Goal: Task Accomplishment & Management: Manage account settings

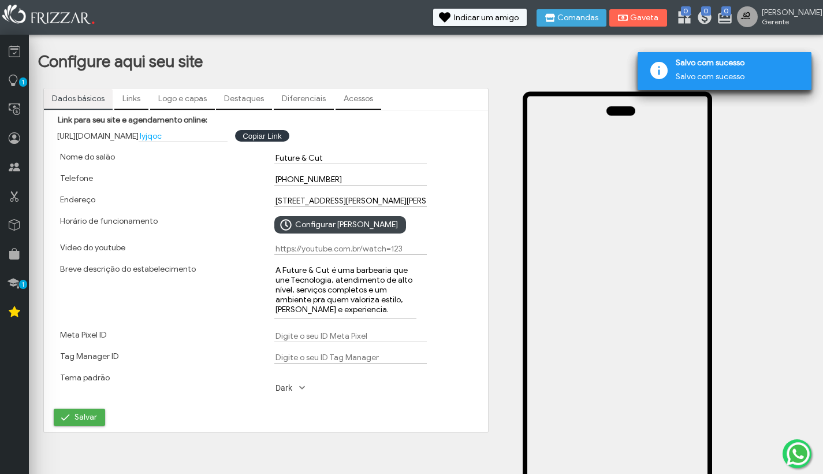
click at [139, 99] on link "Links" at bounding box center [131, 99] width 34 height 20
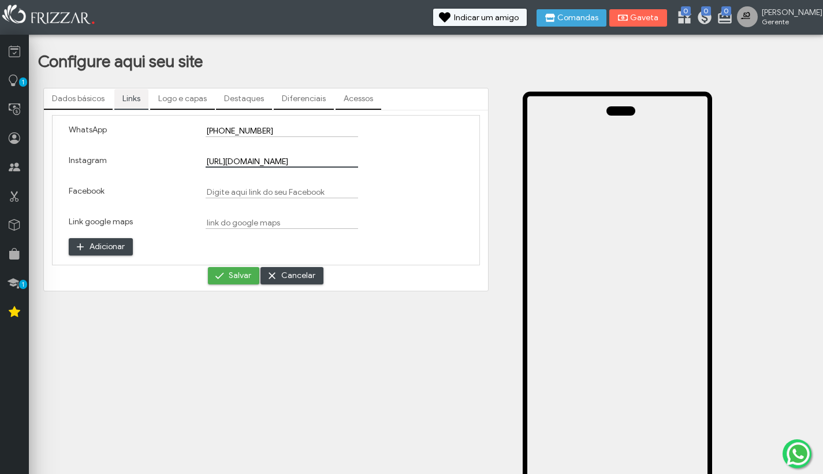
click at [259, 163] on input "[URL][DOMAIN_NAME]" at bounding box center [282, 161] width 152 height 12
click at [250, 276] on span "Salvar" at bounding box center [240, 275] width 23 height 17
click at [235, 99] on link "Destaques" at bounding box center [244, 99] width 56 height 20
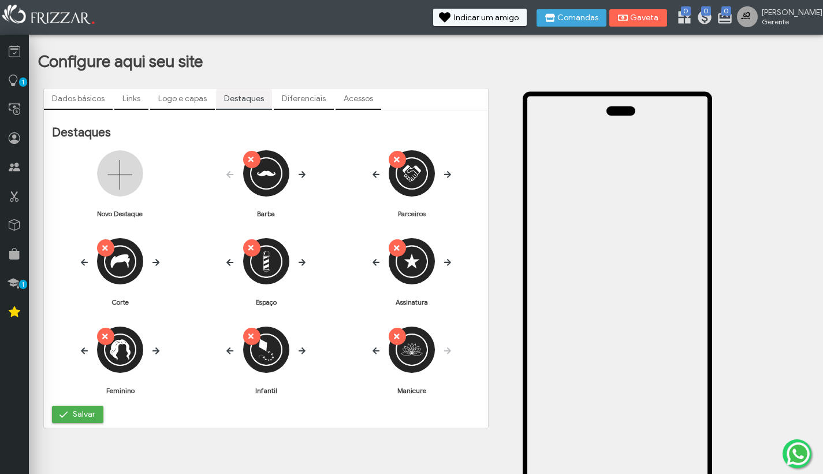
click at [191, 95] on link "Logo e capas" at bounding box center [182, 99] width 65 height 20
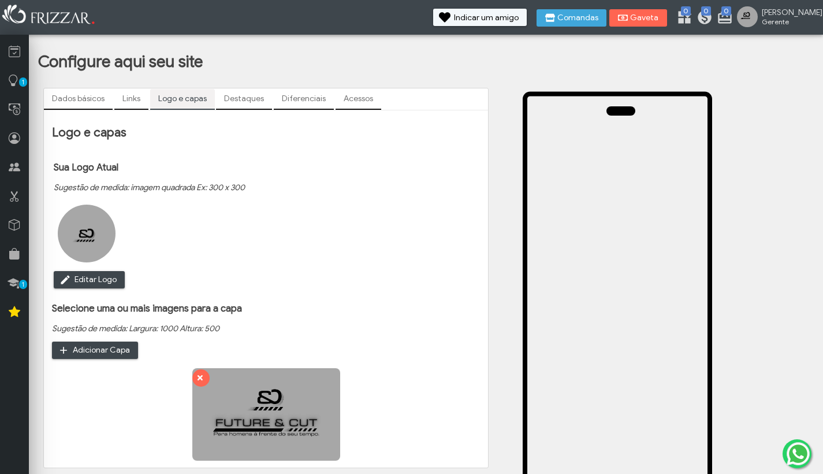
click at [314, 101] on link "Diferenciais" at bounding box center [304, 99] width 60 height 20
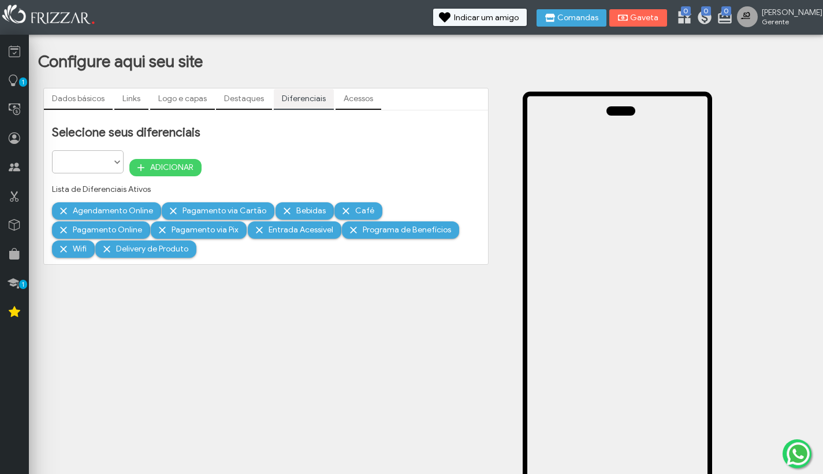
click at [221, 102] on link "Destaques" at bounding box center [244, 99] width 56 height 20
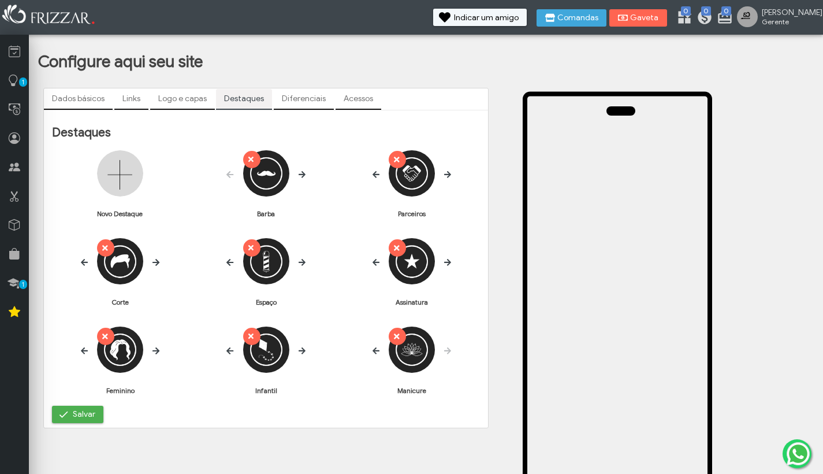
click at [193, 98] on link "Logo e capas" at bounding box center [182, 99] width 65 height 20
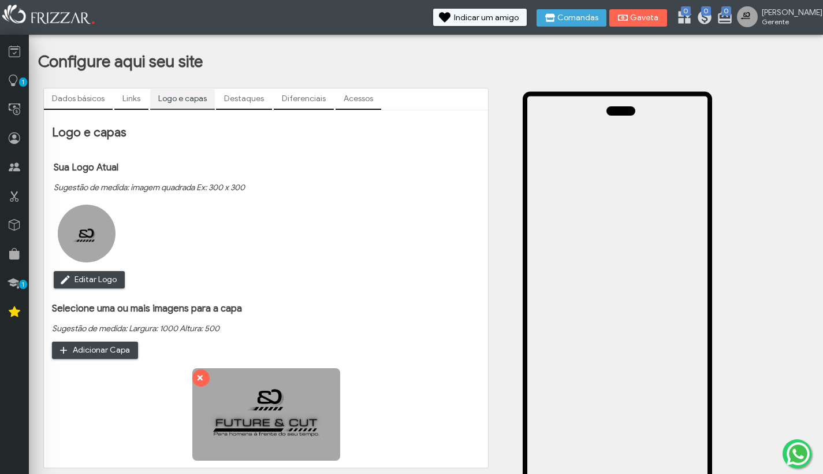
click at [132, 102] on link "Links" at bounding box center [131, 99] width 34 height 20
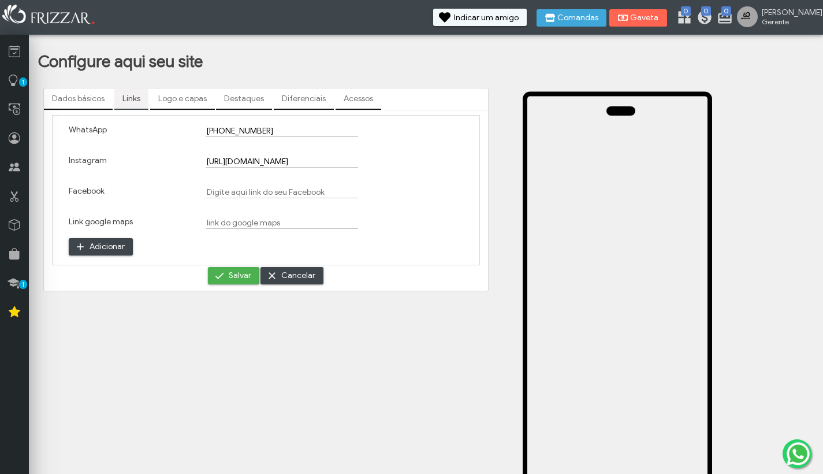
click at [270, 161] on input "[URL][DOMAIN_NAME]" at bounding box center [282, 161] width 152 height 12
drag, startPoint x: 270, startPoint y: 161, endPoint x: 407, endPoint y: 177, distance: 137.9
click at [407, 177] on div "Instagram [URL][DOMAIN_NAME]" at bounding box center [266, 166] width 411 height 31
click at [250, 276] on span "Salvar" at bounding box center [240, 275] width 23 height 17
click at [90, 98] on link "Dados básicos" at bounding box center [78, 99] width 69 height 20
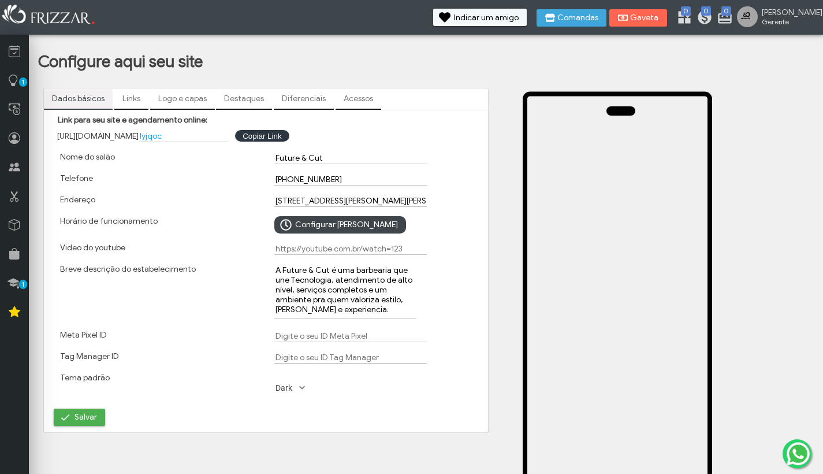
click at [137, 97] on link "Links" at bounding box center [131, 99] width 34 height 20
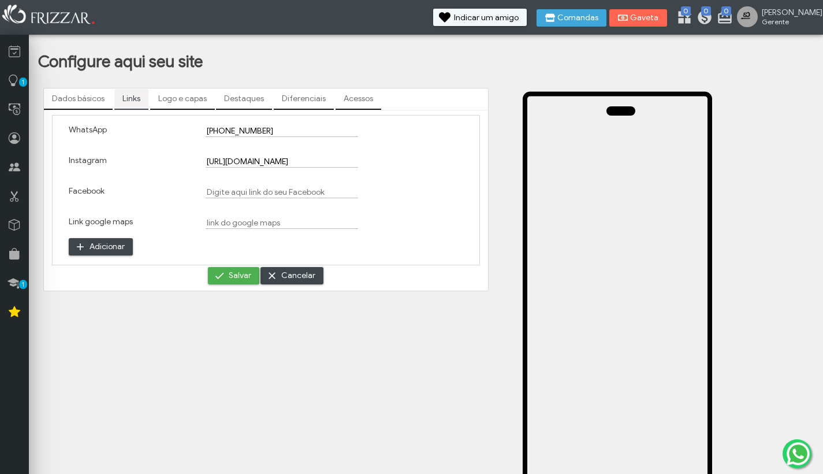
click at [171, 96] on link "Logo e capas" at bounding box center [182, 99] width 65 height 20
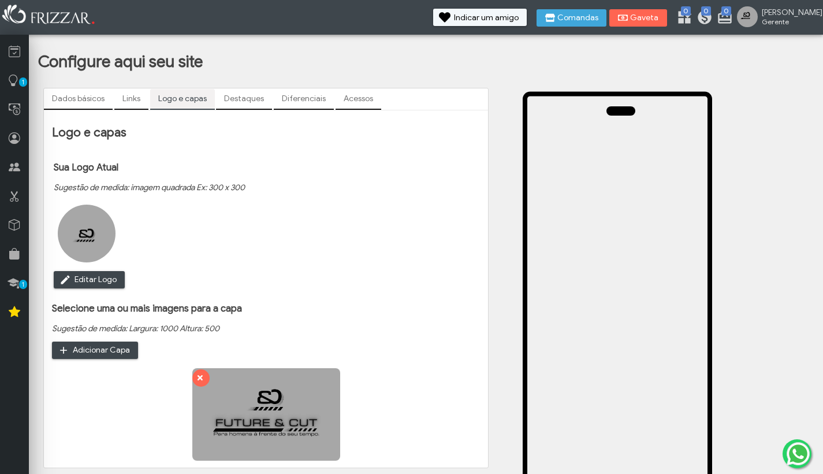
click at [251, 95] on link "Destaques" at bounding box center [244, 99] width 56 height 20
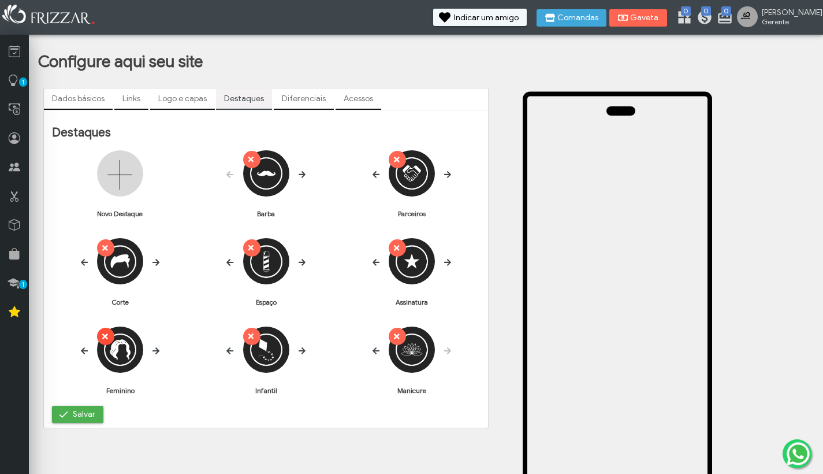
click at [114, 328] on button "ui-button" at bounding box center [105, 336] width 17 height 17
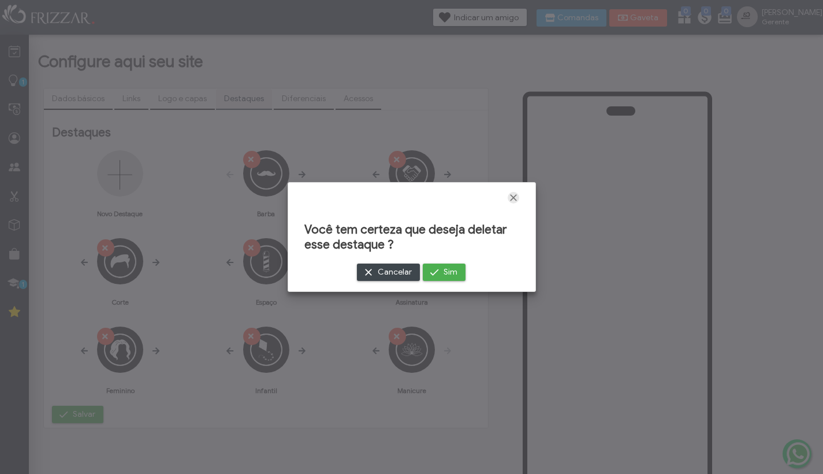
click at [513, 198] on span "Fechar" at bounding box center [514, 198] width 12 height 12
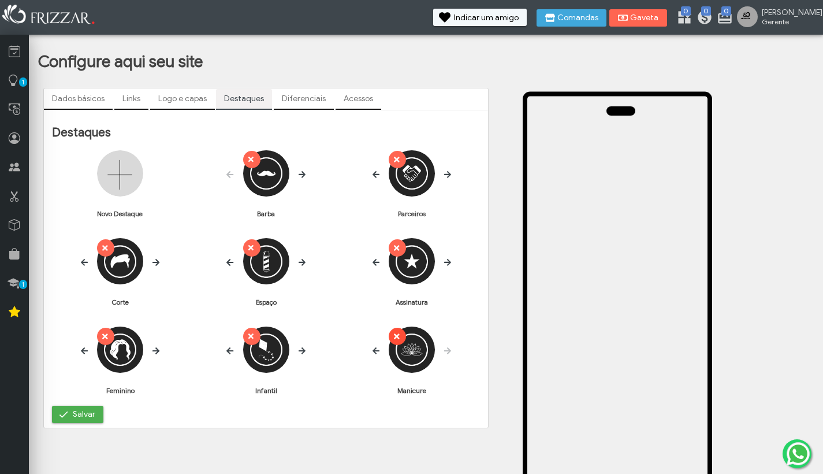
click at [400, 333] on icon "submit" at bounding box center [397, 336] width 6 height 6
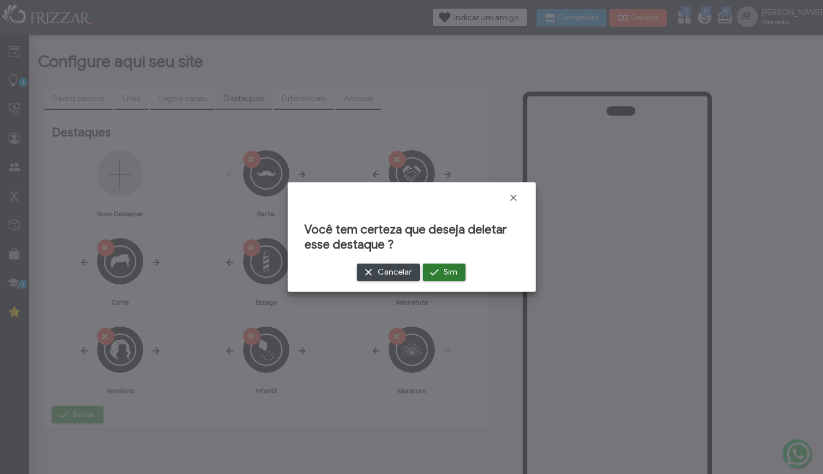
click at [444, 271] on span "Sim" at bounding box center [451, 271] width 14 height 17
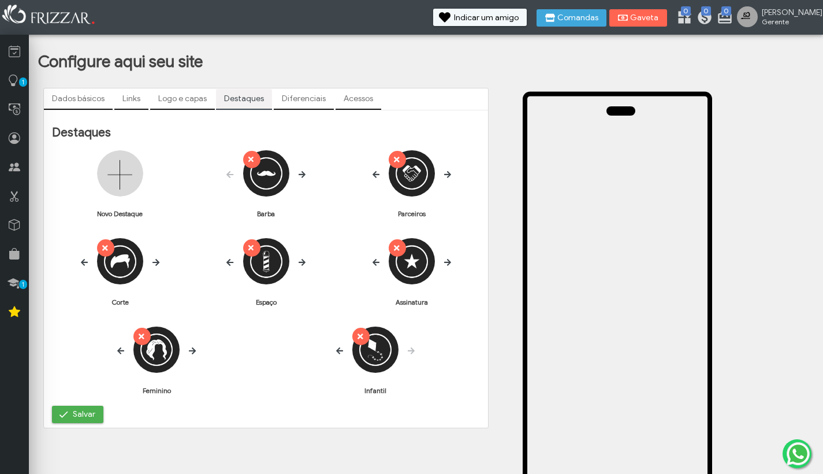
drag, startPoint x: 117, startPoint y: 250, endPoint x: 204, endPoint y: 188, distance: 106.6
click at [206, 188] on form "Novo Destaque ui-button [GEOGRAPHIC_DATA]" at bounding box center [266, 277] width 428 height 255
click at [88, 258] on icon at bounding box center [84, 262] width 7 height 8
click at [379, 172] on icon at bounding box center [376, 174] width 7 height 8
click at [144, 333] on icon "submit" at bounding box center [142, 336] width 6 height 6
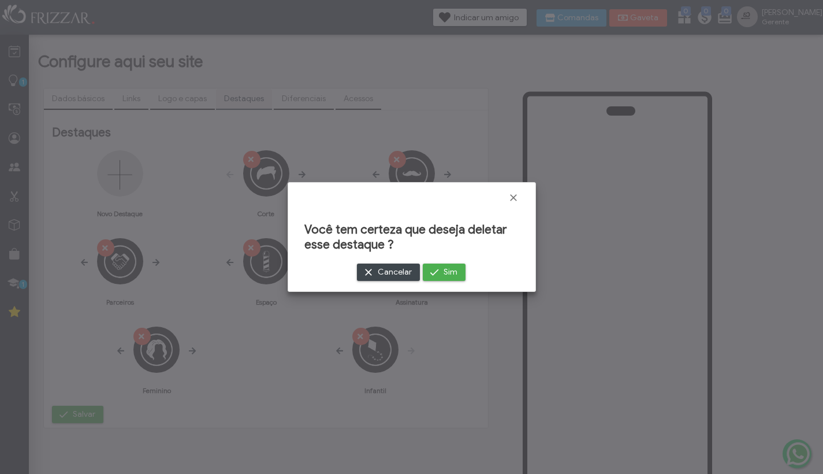
click at [392, 270] on span "Cancelar" at bounding box center [395, 271] width 34 height 17
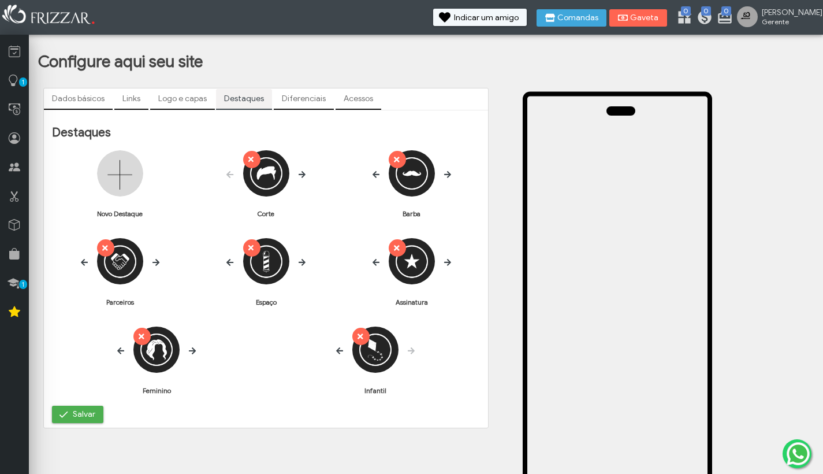
click at [379, 259] on icon at bounding box center [376, 262] width 7 height 7
click at [233, 259] on icon at bounding box center [229, 262] width 7 height 7
click at [88, 258] on icon at bounding box center [84, 262] width 7 height 8
click at [379, 173] on icon at bounding box center [376, 174] width 7 height 8
click at [379, 258] on icon at bounding box center [376, 262] width 7 height 8
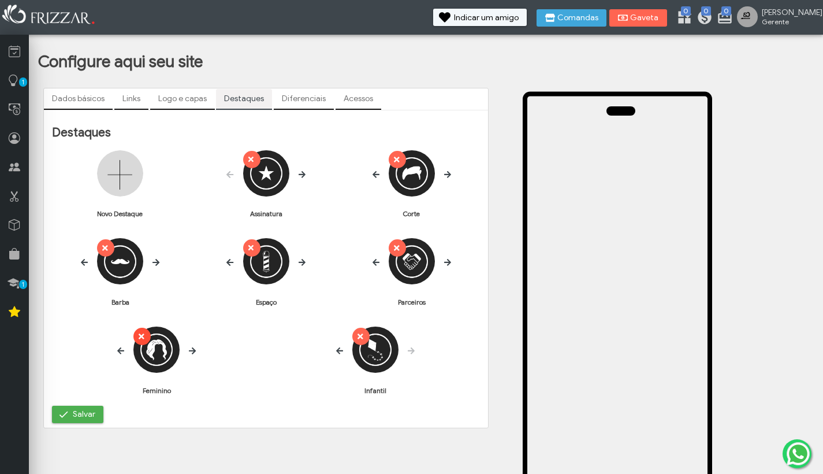
click at [144, 333] on icon "submit" at bounding box center [142, 336] width 6 height 6
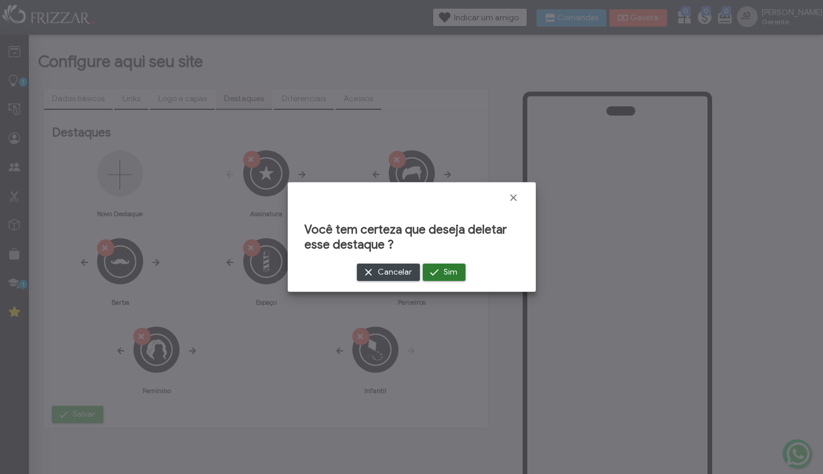
click at [432, 270] on span "submit" at bounding box center [435, 272] width 12 height 12
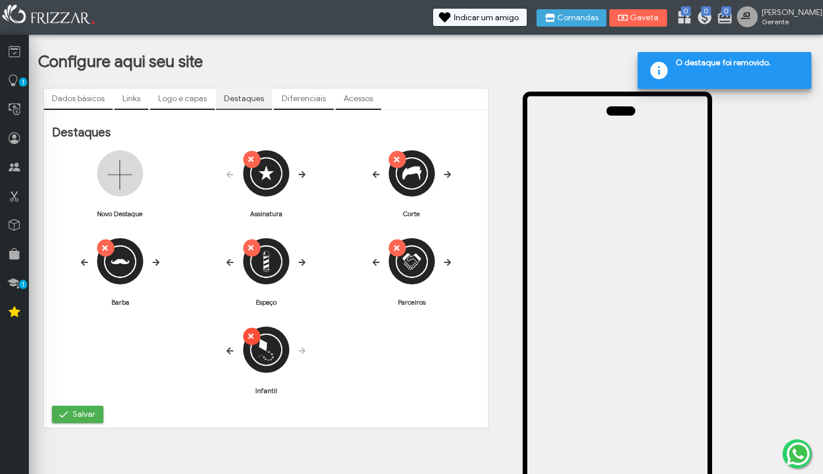
click at [254, 330] on icon "submit" at bounding box center [250, 336] width 8 height 12
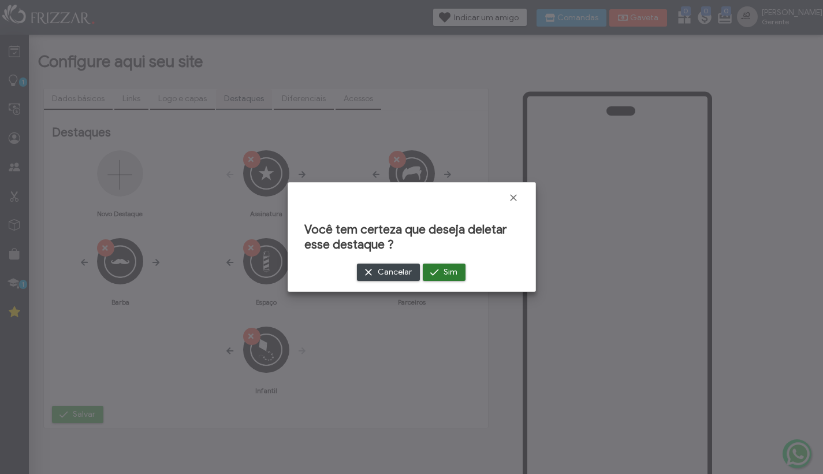
click at [444, 271] on span "Sim" at bounding box center [451, 271] width 14 height 17
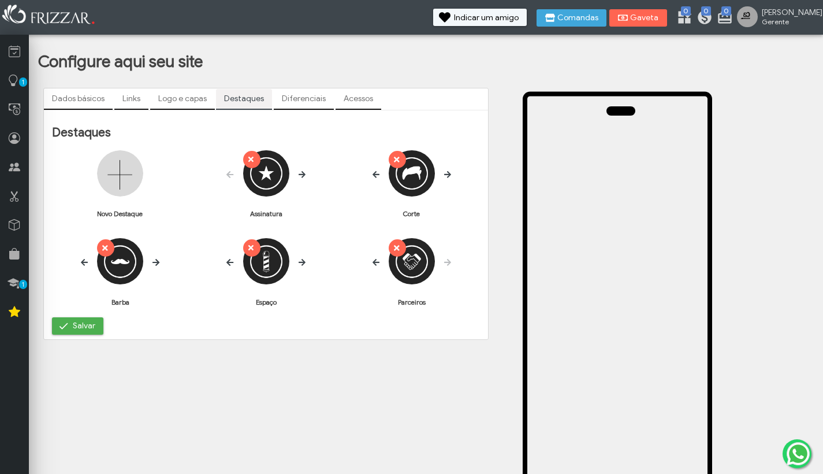
click at [90, 317] on span "Salvar" at bounding box center [84, 325] width 23 height 17
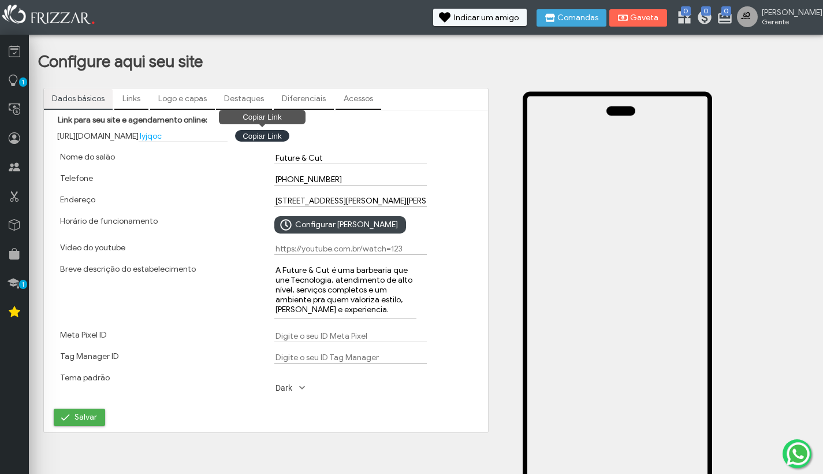
click at [265, 139] on button "Copiar Link Copiar Link" at bounding box center [262, 136] width 54 height 12
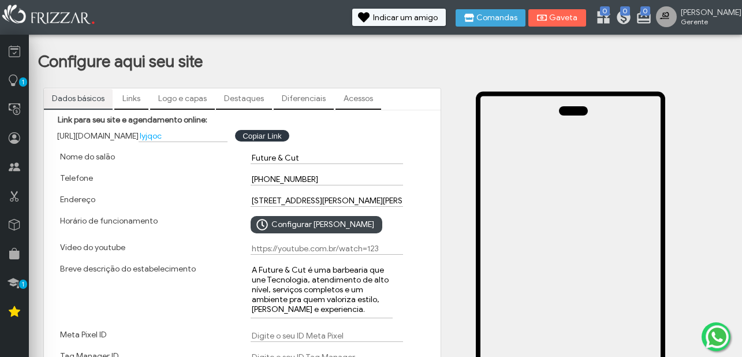
click at [185, 136] on input "lyjqoc" at bounding box center [183, 136] width 89 height 12
type input "l"
type input "F"
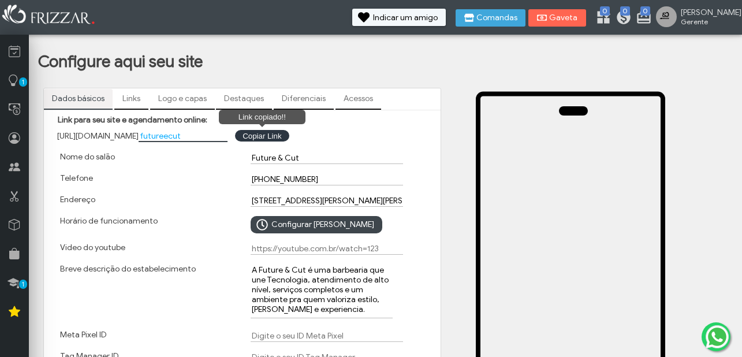
type input "futureecut"
click at [270, 139] on button "Link copiado!! Copiar Link" at bounding box center [262, 136] width 54 height 12
click at [273, 139] on button "Link copiado!! Copiar Link" at bounding box center [262, 136] width 54 height 12
click at [279, 136] on button "Link copiado!! Copiar Link" at bounding box center [262, 136] width 54 height 12
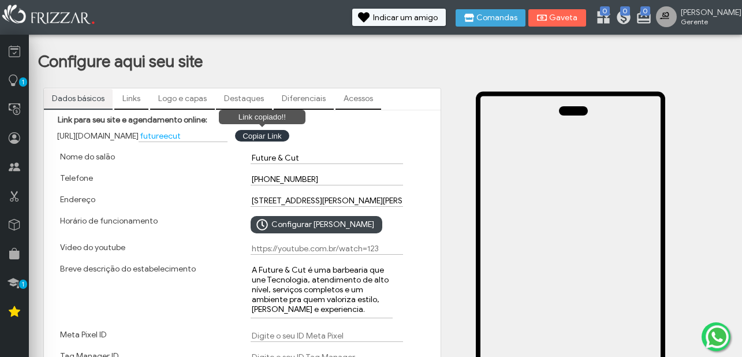
click at [279, 136] on button "Link copiado!! Copiar Link" at bounding box center [262, 136] width 54 height 12
click at [209, 140] on input "futureecut" at bounding box center [183, 136] width 89 height 12
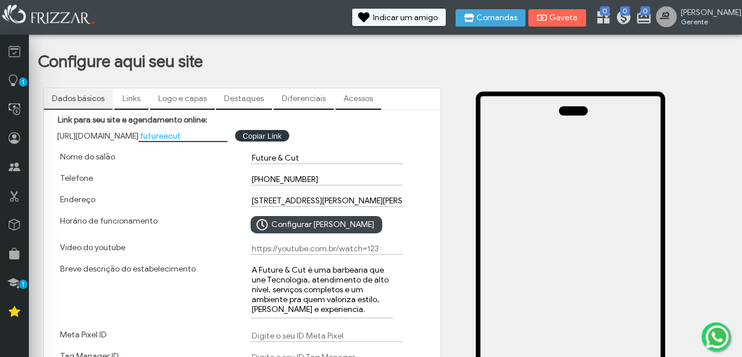
click at [183, 137] on input "futureecut" at bounding box center [183, 136] width 89 height 12
click at [183, 192] on div "Endereço" at bounding box center [147, 200] width 191 height 21
click at [187, 138] on input "futureecut" at bounding box center [183, 136] width 89 height 12
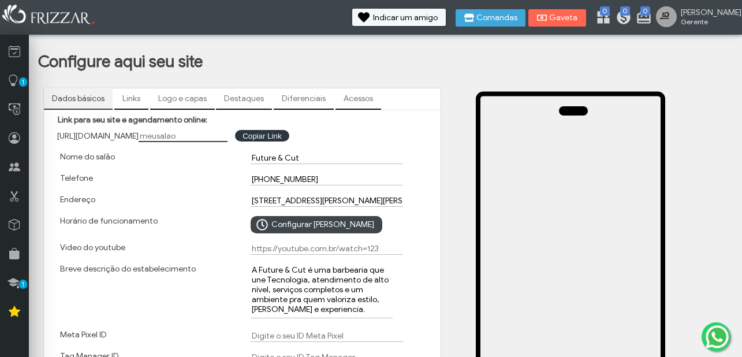
click at [187, 138] on input "text" at bounding box center [183, 136] width 89 height 12
type input "futureecut"
click at [208, 183] on div "Telefone" at bounding box center [147, 179] width 191 height 21
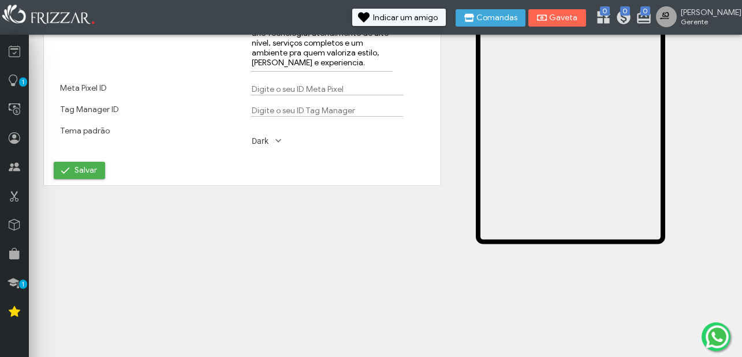
scroll to position [247, 0]
click at [88, 173] on span "Salvar" at bounding box center [86, 170] width 23 height 17
